Goal: Information Seeking & Learning: Find specific fact

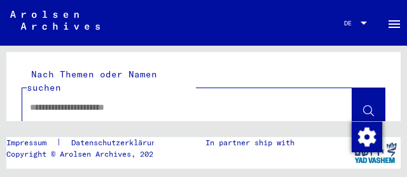
click at [82, 101] on input "text" at bounding box center [176, 107] width 292 height 13
type input "*******"
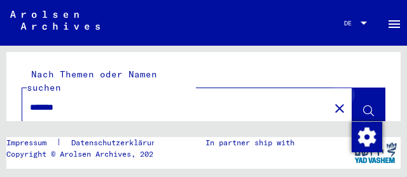
click at [363, 106] on icon at bounding box center [368, 111] width 11 height 11
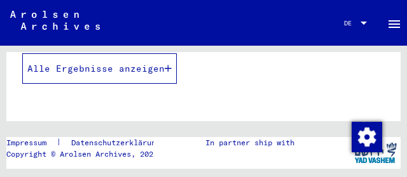
scroll to position [350, 0]
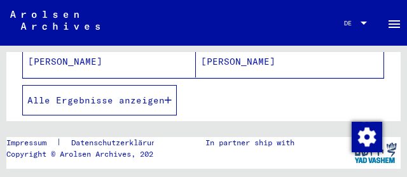
click at [165, 96] on icon "button" at bounding box center [168, 100] width 7 height 9
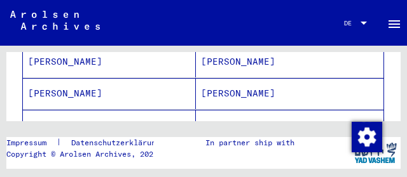
click at [361, 23] on div at bounding box center [364, 23] width 6 height 3
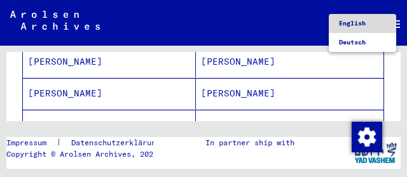
click at [358, 24] on span "English" at bounding box center [352, 23] width 27 height 8
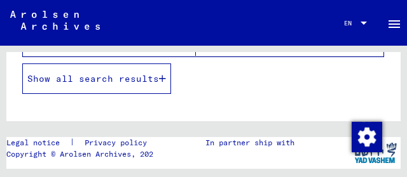
scroll to position [350, 0]
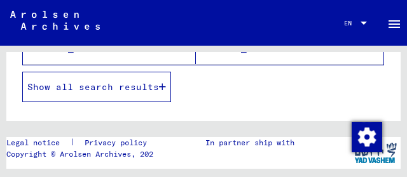
click at [164, 88] on icon "button" at bounding box center [162, 87] width 7 height 9
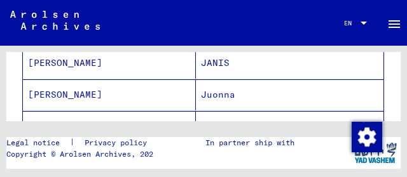
scroll to position [286, 0]
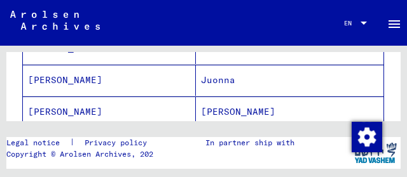
click at [212, 80] on mat-cell "Juonna" at bounding box center [290, 80] width 188 height 31
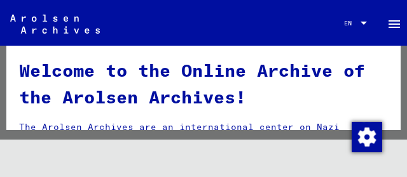
click at [73, 31] on img at bounding box center [55, 24] width 90 height 19
